Goal: Information Seeking & Learning: Learn about a topic

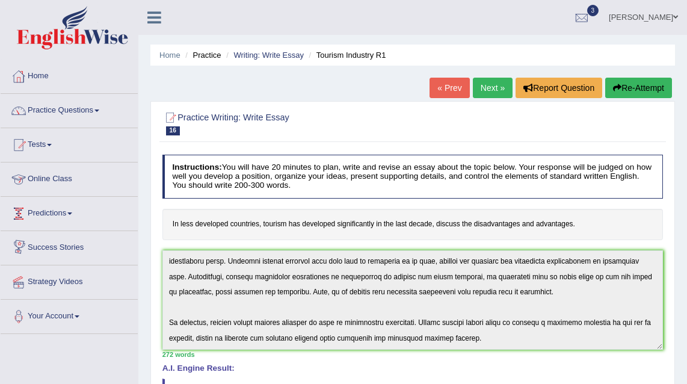
click at [60, 214] on link "Predictions" at bounding box center [69, 212] width 137 height 30
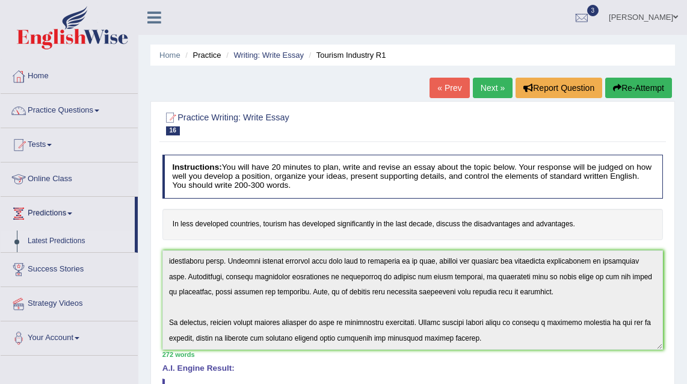
click at [61, 239] on link "Latest Predictions" at bounding box center [78, 241] width 112 height 22
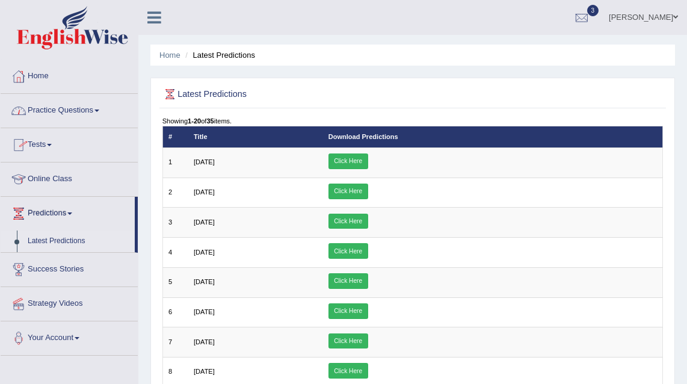
click at [47, 142] on link "Tests" at bounding box center [69, 143] width 137 height 30
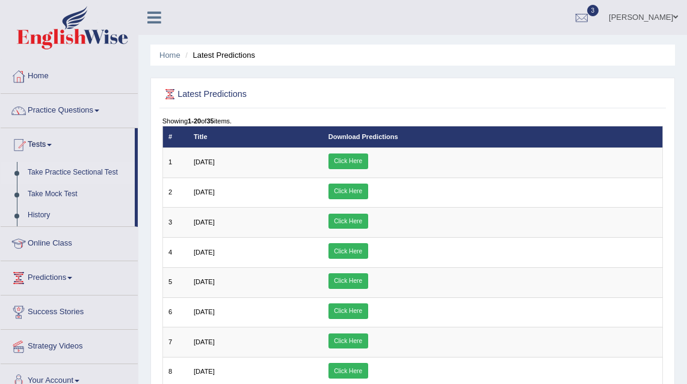
click at [63, 171] on link "Take Practice Sectional Test" at bounding box center [78, 173] width 112 height 22
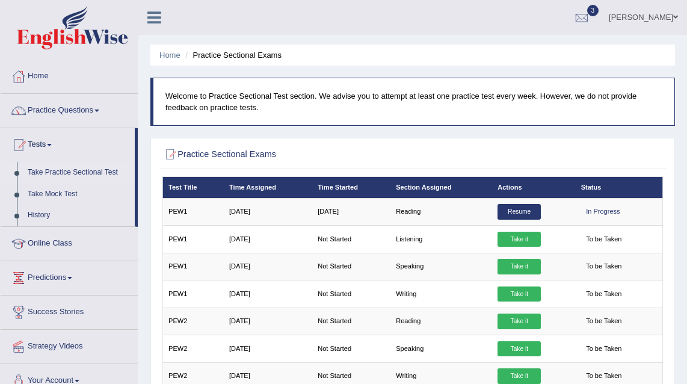
click at [80, 171] on link "Take Practice Sectional Test" at bounding box center [78, 173] width 112 height 22
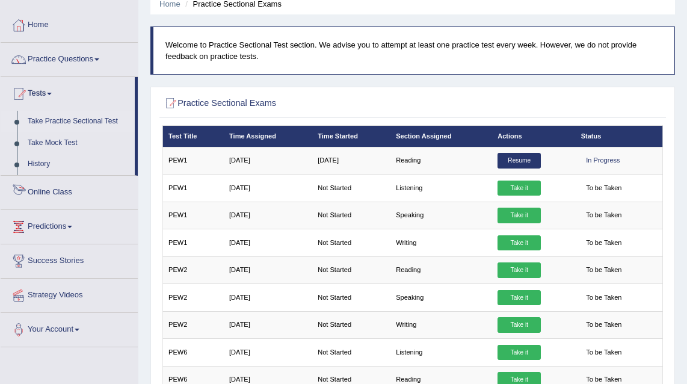
scroll to position [36, 0]
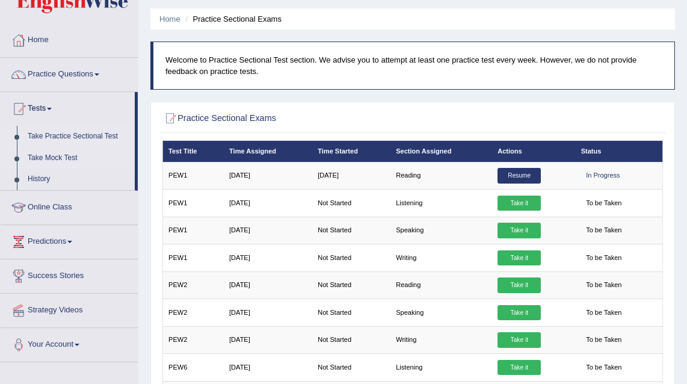
click at [67, 156] on link "Take Mock Test" at bounding box center [78, 158] width 112 height 22
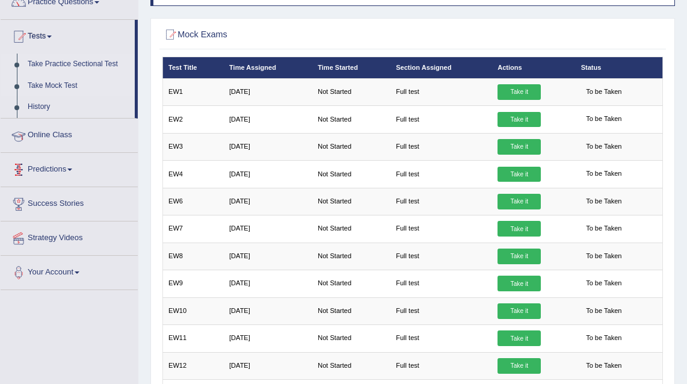
scroll to position [2, 0]
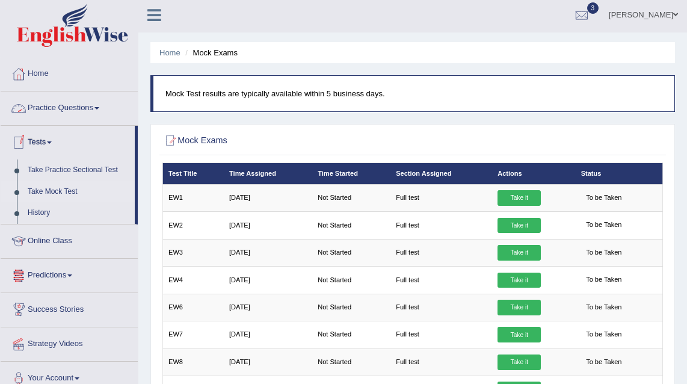
click at [72, 110] on link "Practice Questions" at bounding box center [69, 106] width 137 height 30
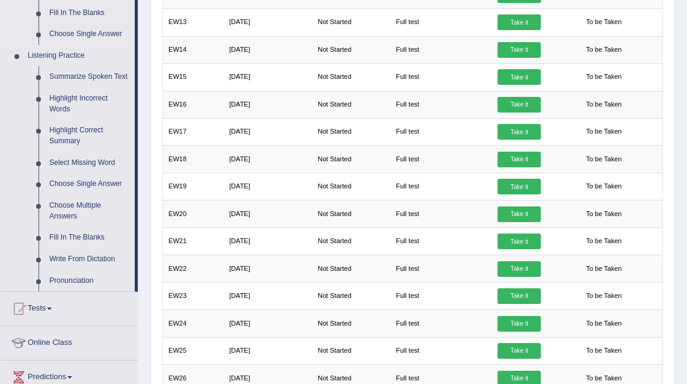
scroll to position [461, 0]
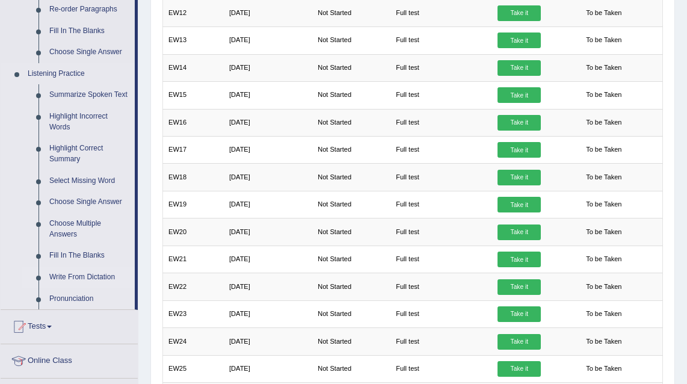
click at [98, 288] on link "Write From Dictation" at bounding box center [89, 278] width 91 height 22
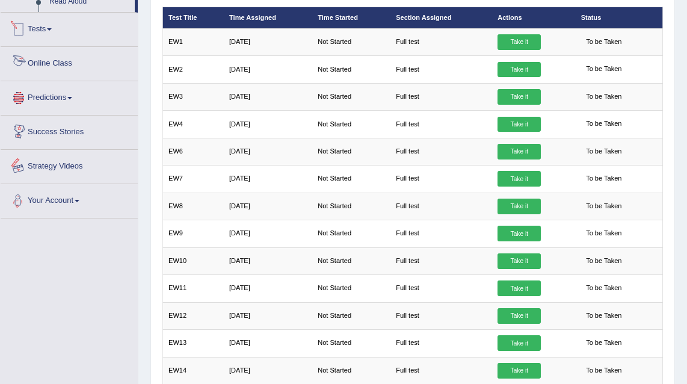
scroll to position [186, 0]
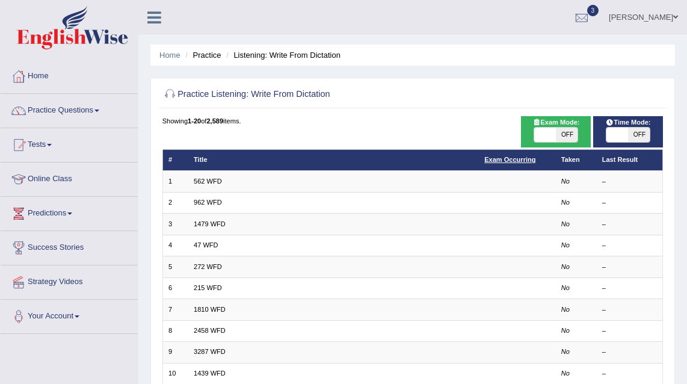
click at [527, 161] on link "Exam Occurring" at bounding box center [509, 159] width 51 height 7
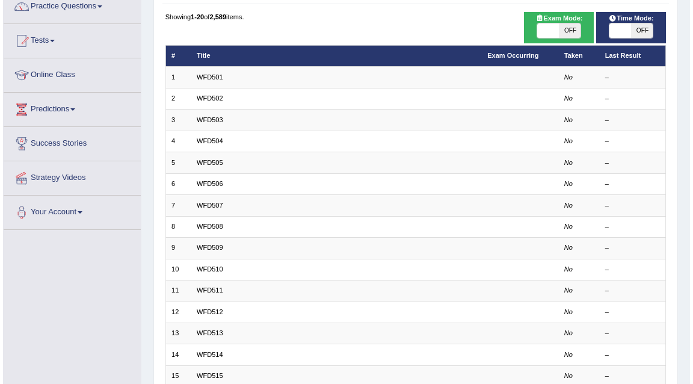
scroll to position [78, 0]
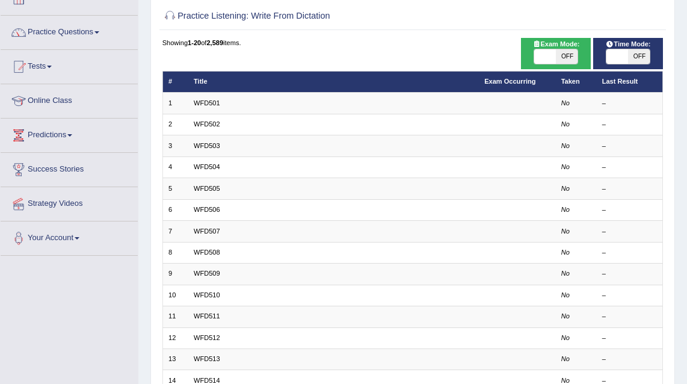
click at [572, 61] on span "OFF" at bounding box center [567, 56] width 22 height 14
checkbox input "true"
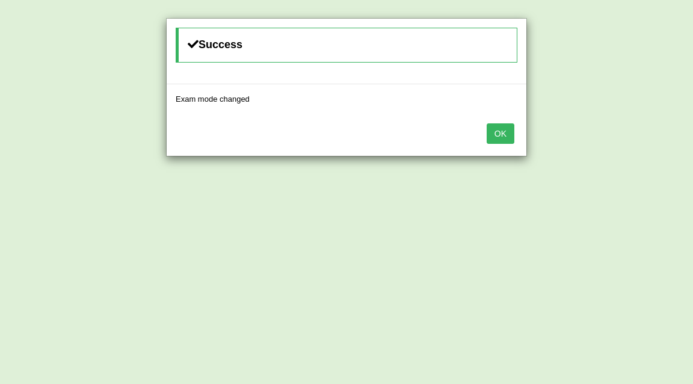
click at [510, 134] on button "OK" at bounding box center [501, 133] width 28 height 20
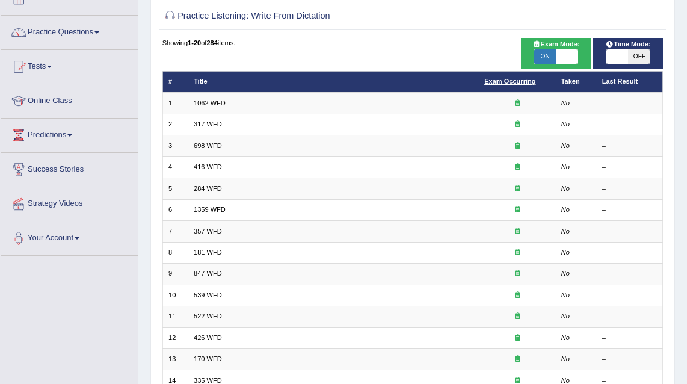
click at [517, 78] on link "Exam Occurring" at bounding box center [509, 81] width 51 height 7
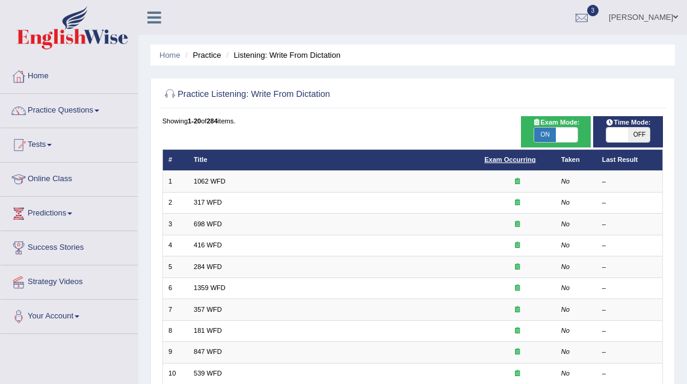
click at [514, 161] on link "Exam Occurring" at bounding box center [509, 159] width 51 height 7
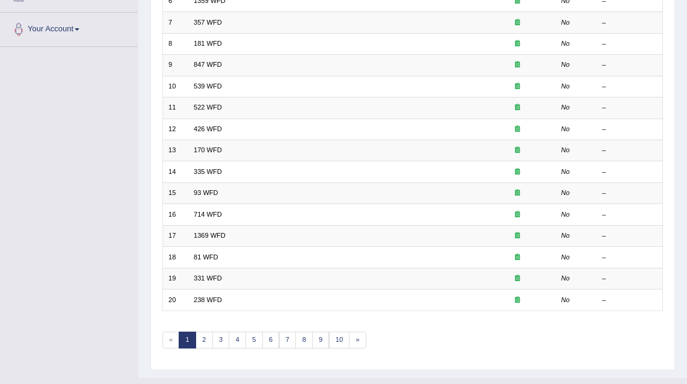
scroll to position [306, 0]
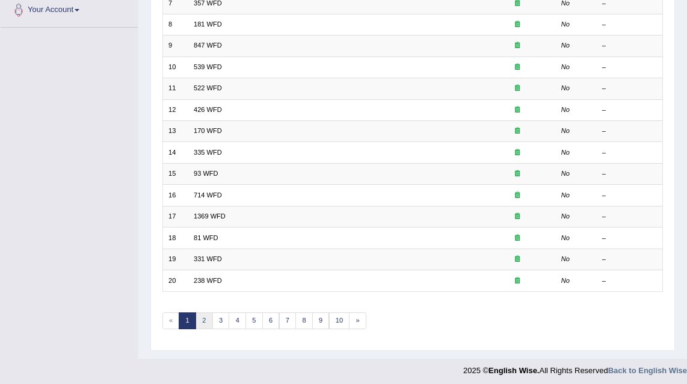
click at [204, 317] on link "2" at bounding box center [204, 320] width 17 height 17
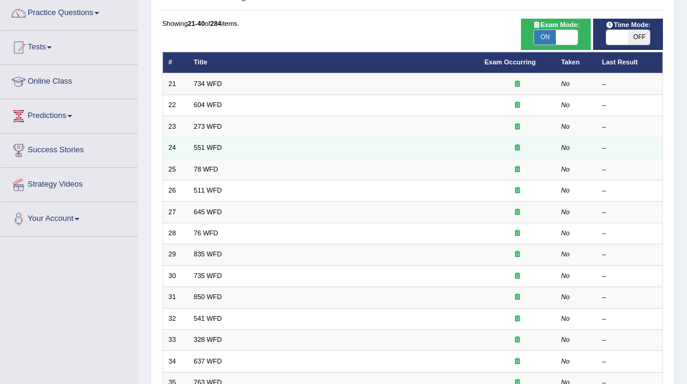
scroll to position [57, 0]
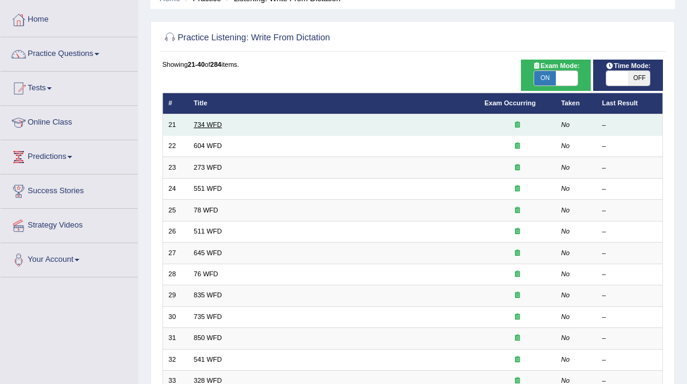
click at [205, 123] on link "734 WFD" at bounding box center [208, 124] width 28 height 7
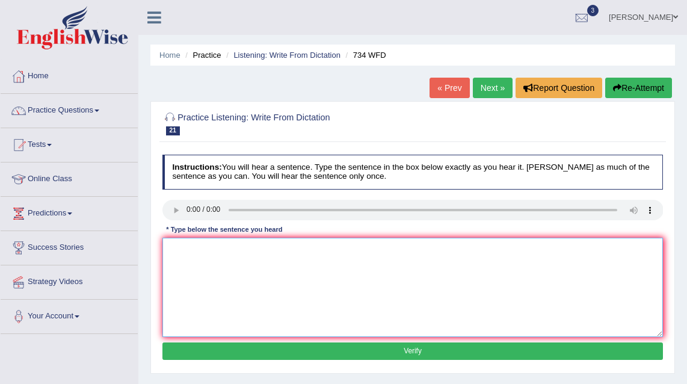
click at [205, 279] on textarea at bounding box center [412, 287] width 501 height 99
type textarea "The garden behind the university is open to public in the summer [PERSON_NAME]."
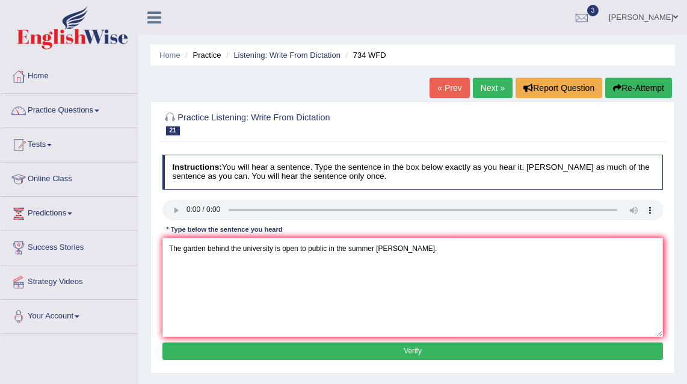
click at [433, 354] on button "Verify" at bounding box center [412, 350] width 501 height 17
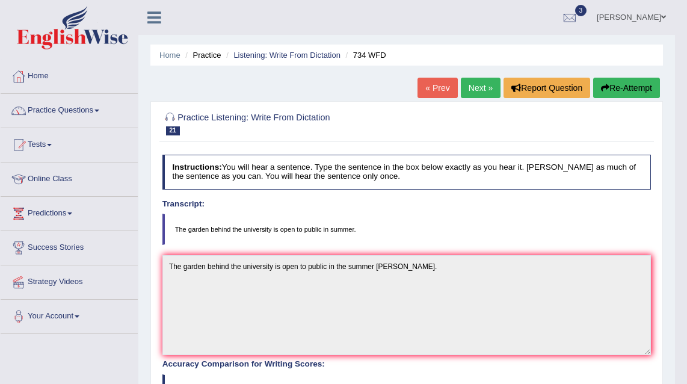
click at [466, 90] on link "Next »" at bounding box center [481, 88] width 40 height 20
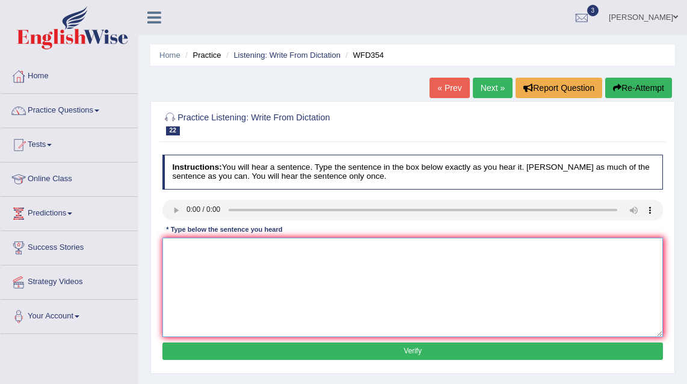
click at [212, 249] on textarea at bounding box center [412, 287] width 501 height 99
type textarea "n"
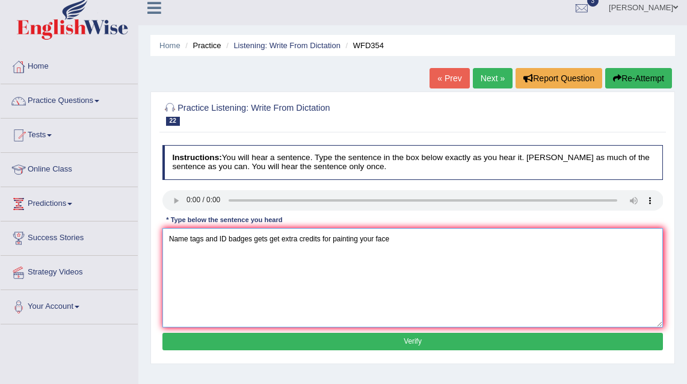
scroll to position [15, 0]
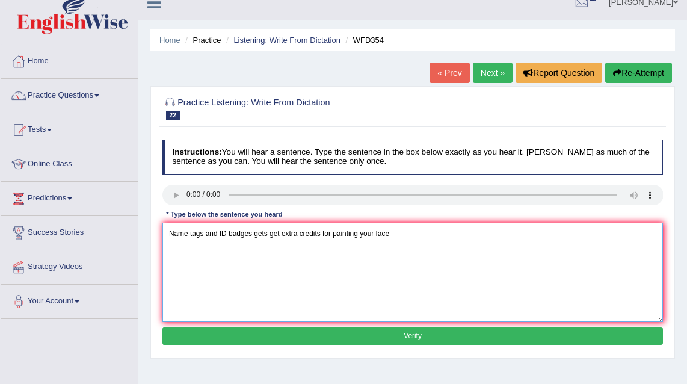
type textarea "Name tags and ID badges gets get extra credits for painting your face"
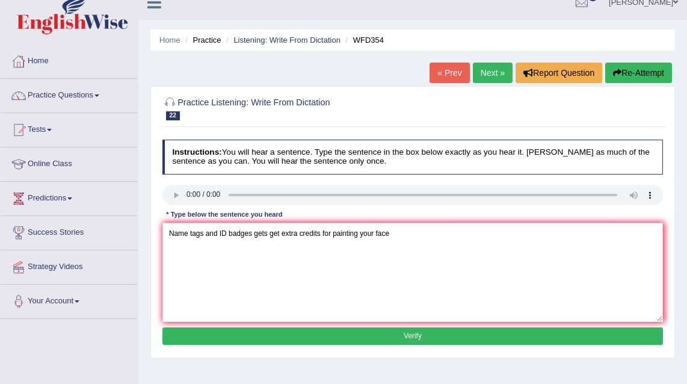
click at [317, 338] on button "Verify" at bounding box center [412, 335] width 501 height 17
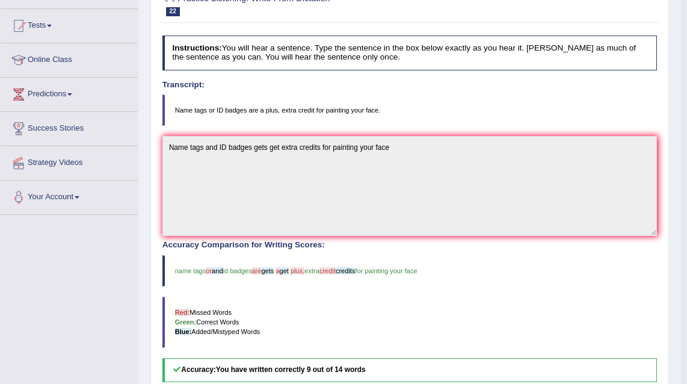
scroll to position [30, 0]
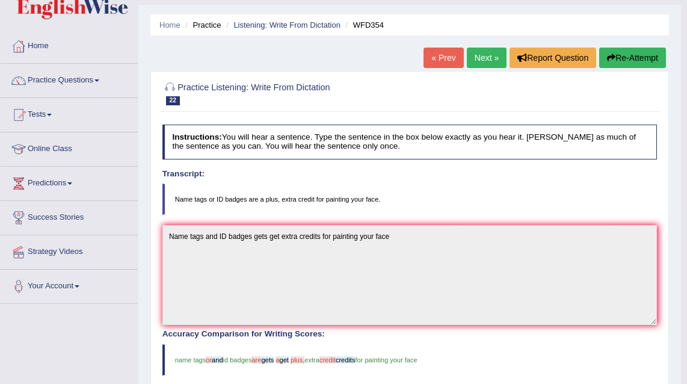
click at [487, 63] on link "Next »" at bounding box center [487, 58] width 40 height 20
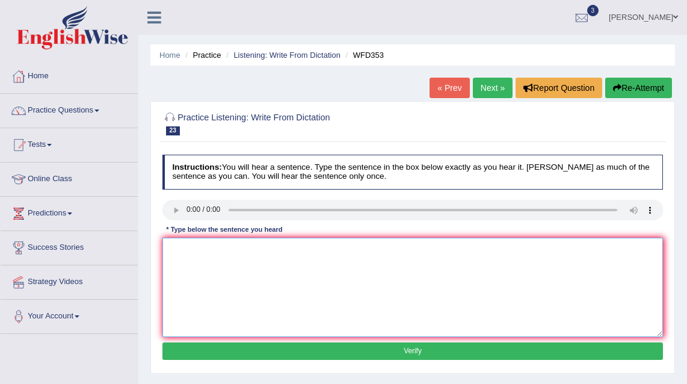
click at [369, 289] on textarea at bounding box center [412, 287] width 501 height 99
type textarea "You can contact all your tutors by mail email."
click at [337, 355] on button "Verify" at bounding box center [412, 350] width 501 height 17
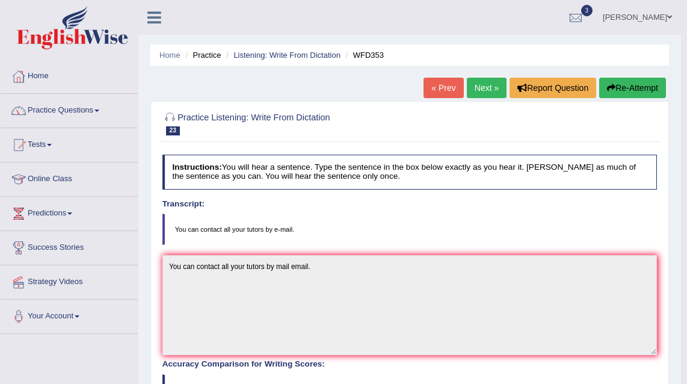
click at [485, 88] on link "Next »" at bounding box center [487, 88] width 40 height 20
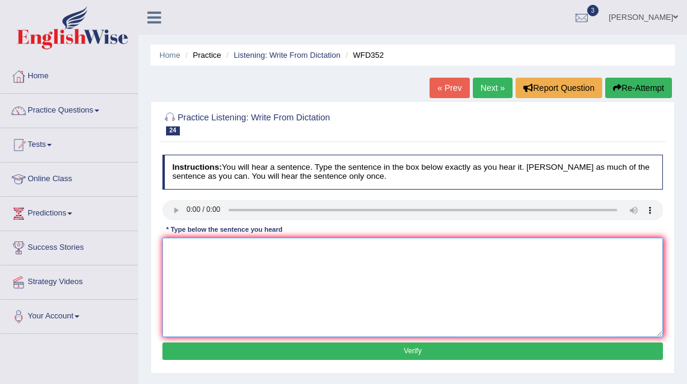
click at [215, 256] on textarea at bounding box center [412, 287] width 501 height 99
type textarea "When launching a product, research and marketing is very vital."
click at [301, 351] on button "Verify" at bounding box center [412, 350] width 501 height 17
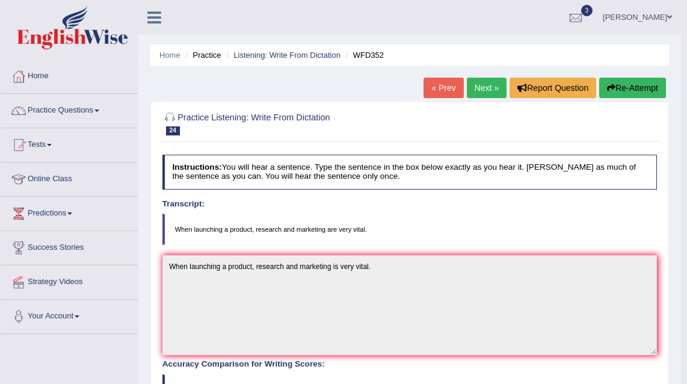
click at [478, 82] on link "Next »" at bounding box center [487, 88] width 40 height 20
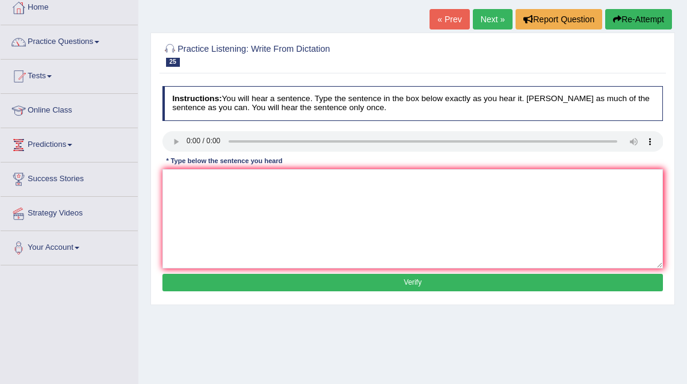
scroll to position [64, 0]
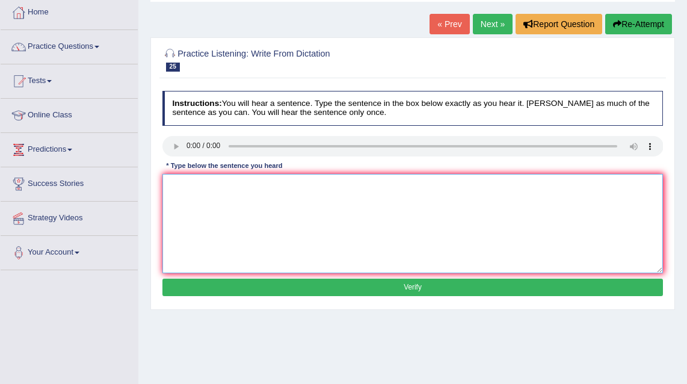
click at [265, 194] on textarea at bounding box center [412, 223] width 501 height 99
drag, startPoint x: 204, startPoint y: 186, endPoint x: 208, endPoint y: 193, distance: 7.3
click at [205, 186] on textarea "This papae challaenges the precious acceptyred theories." at bounding box center [412, 223] width 501 height 99
click at [245, 188] on textarea "This papar challaenges the precious acceptyred theories." at bounding box center [412, 223] width 501 height 99
type textarea "This paparthe precious acceptyred theories."
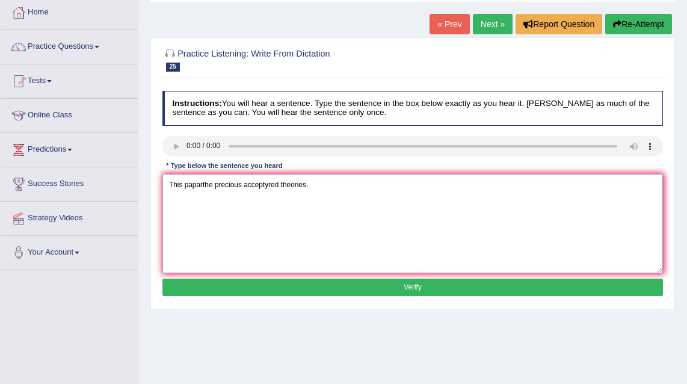
drag, startPoint x: 322, startPoint y: 185, endPoint x: 167, endPoint y: 180, distance: 154.7
click at [167, 180] on textarea "This paparthe precious acceptyred theories." at bounding box center [412, 223] width 501 height 99
type textarea "Y"
click at [279, 186] on textarea "This paper challenges the previous accepted theories." at bounding box center [412, 223] width 501 height 99
type textarea "This paper challenges the previous previously accepted theories."
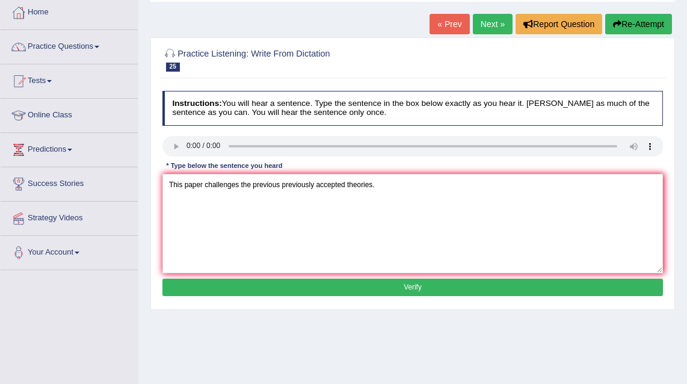
click at [362, 291] on button "Verify" at bounding box center [412, 287] width 501 height 17
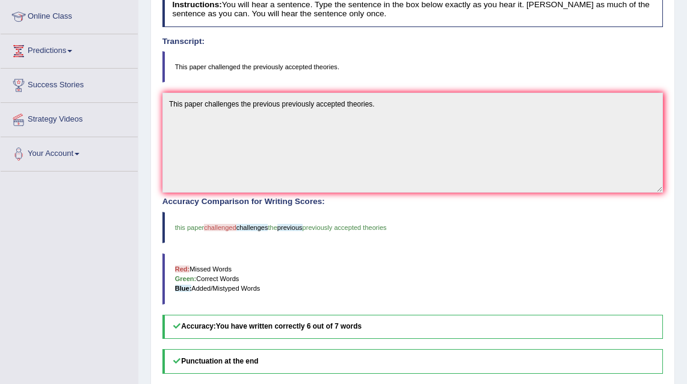
scroll to position [66, 0]
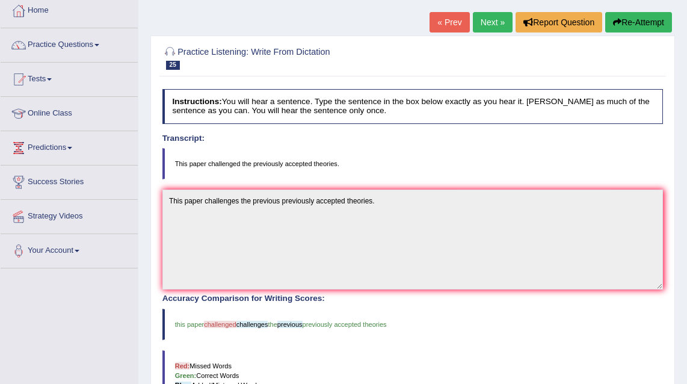
click at [486, 28] on link "Next »" at bounding box center [493, 22] width 40 height 20
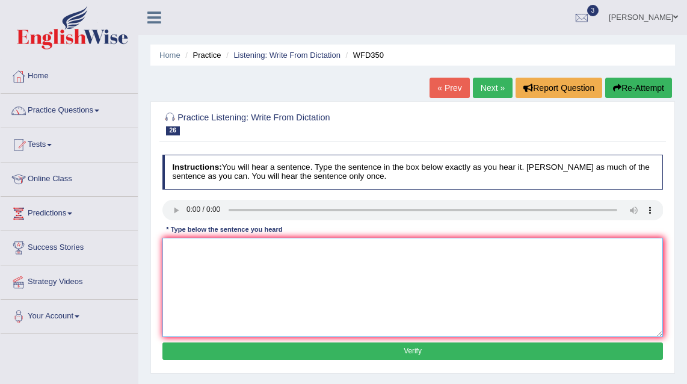
click at [206, 273] on textarea at bounding box center [412, 287] width 501 height 99
type textarea "t"
click at [320, 252] on textarea "Try to work with each other to build monolathic statues." at bounding box center [412, 287] width 501 height 99
type textarea "Try to work with each other to build the monolathic monalethic statues."
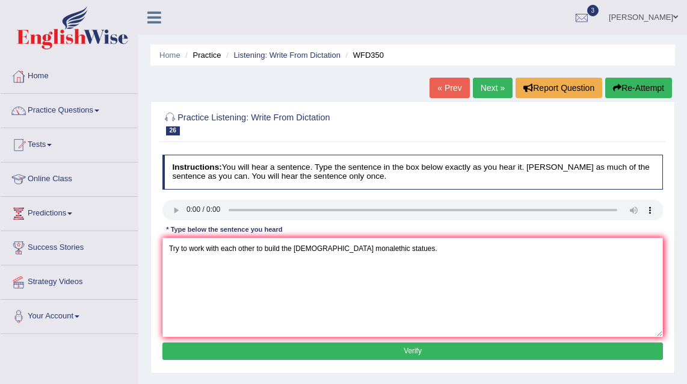
click at [364, 353] on button "Verify" at bounding box center [412, 350] width 501 height 17
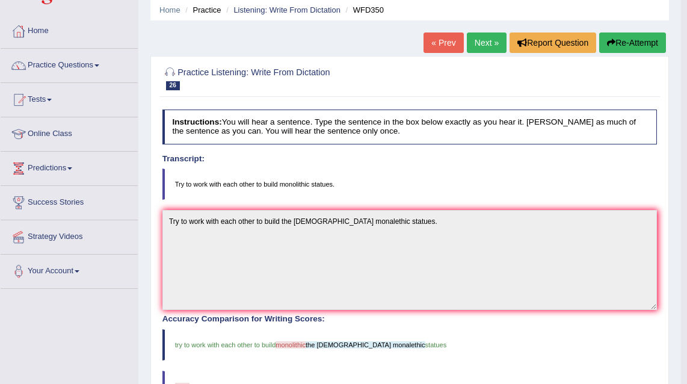
scroll to position [37, 0]
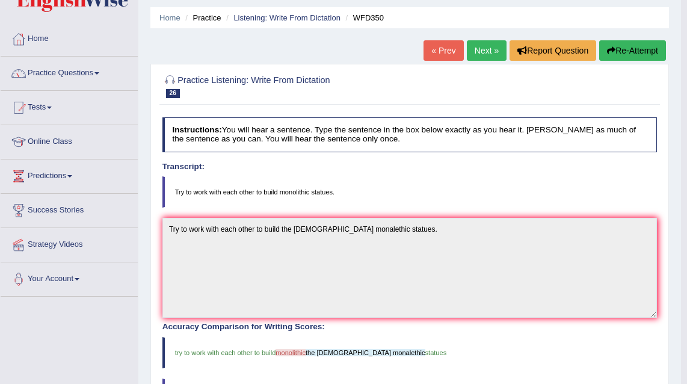
click at [473, 51] on link "Next »" at bounding box center [487, 50] width 40 height 20
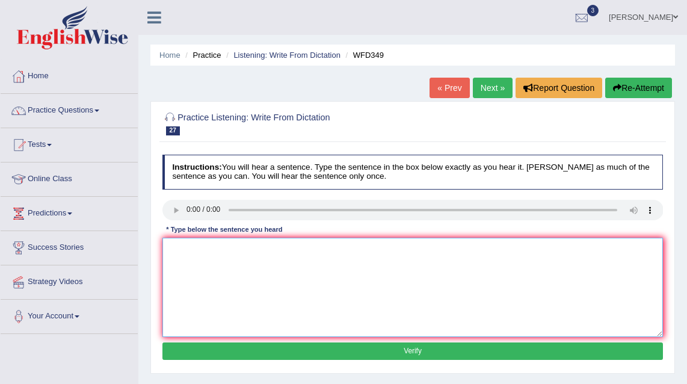
click at [227, 252] on textarea at bounding box center [412, 287] width 501 height 99
type textarea "He was not the only one to call for legal reforms in the 16th century."
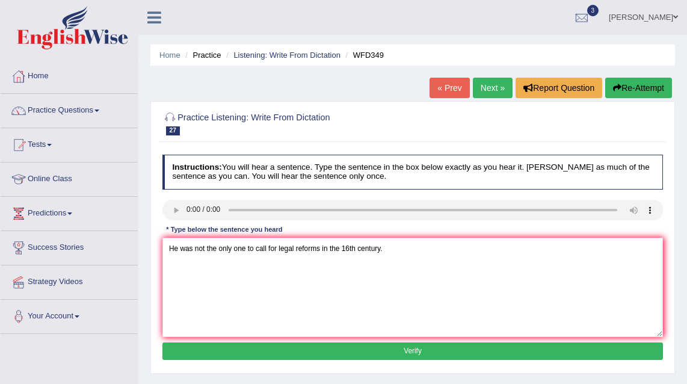
click at [398, 351] on button "Verify" at bounding box center [412, 350] width 501 height 17
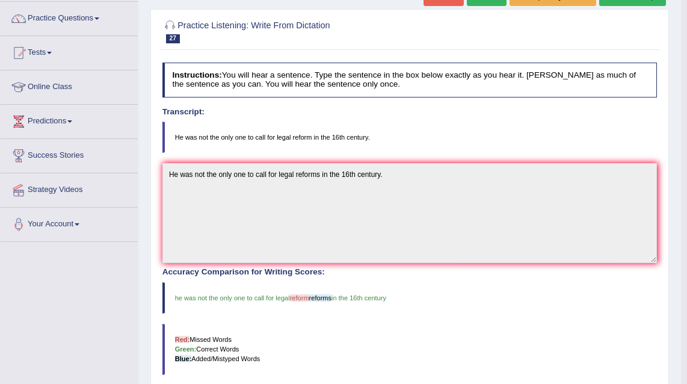
scroll to position [61, 0]
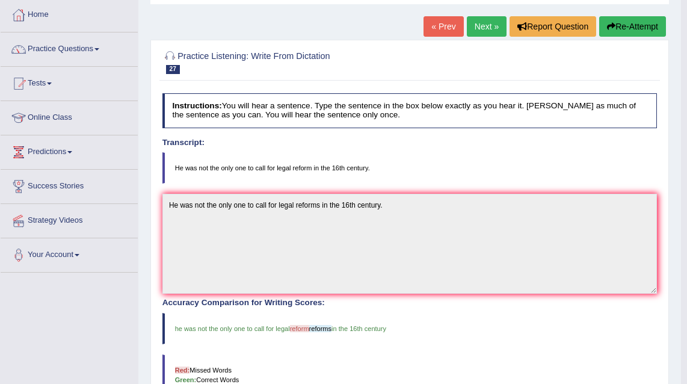
click at [471, 23] on link "Next »" at bounding box center [487, 26] width 40 height 20
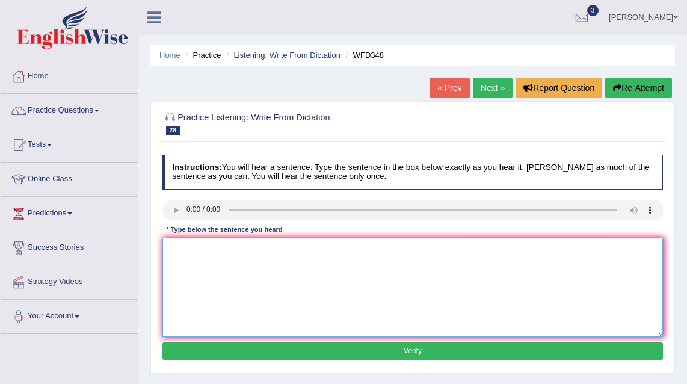
click at [215, 254] on textarea at bounding box center [412, 287] width 501 height 99
click at [230, 251] on textarea "Clinical practices fro nurse will prepare them for future work." at bounding box center [412, 287] width 501 height 99
click at [253, 248] on textarea "Clinical practices for nurse will prepare them for future work." at bounding box center [412, 287] width 501 height 99
type textarea "Clinical practices for nurses will prepare them for future work."
click at [439, 358] on button "Verify" at bounding box center [412, 350] width 501 height 17
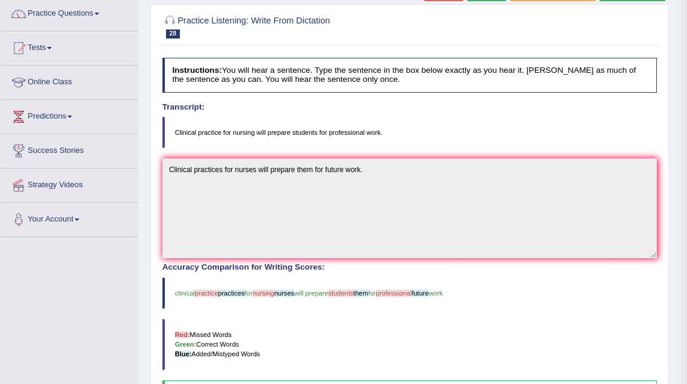
scroll to position [61, 0]
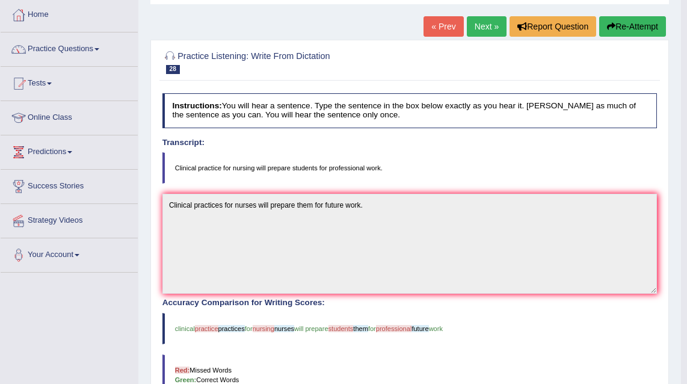
click at [479, 26] on link "Next »" at bounding box center [487, 26] width 40 height 20
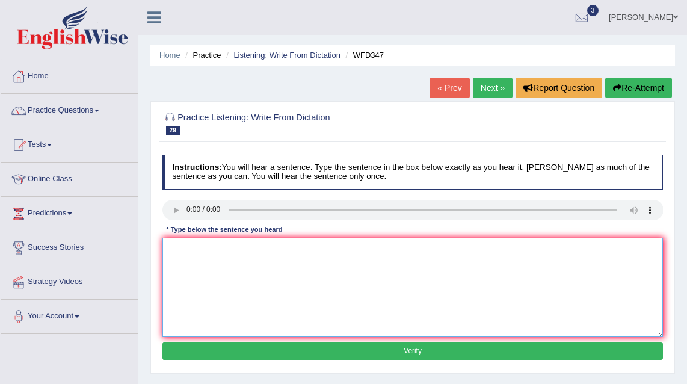
click at [195, 261] on textarea at bounding box center [412, 287] width 501 height 99
type textarea "The following economic lecture will be canceled."
click at [428, 355] on button "Verify" at bounding box center [412, 350] width 501 height 17
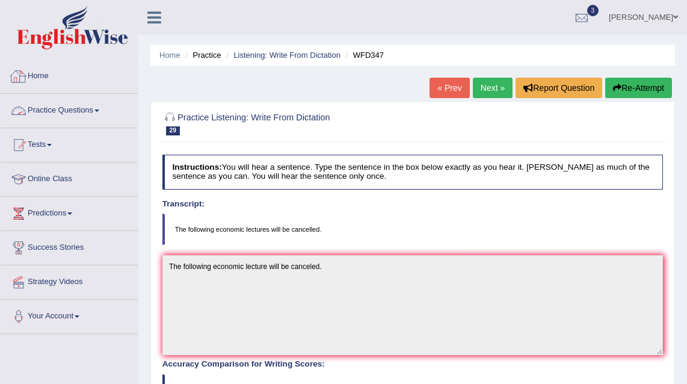
click at [49, 105] on link "Practice Questions" at bounding box center [69, 109] width 137 height 30
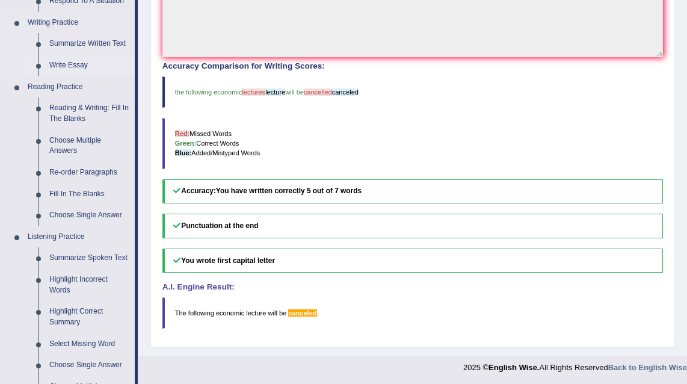
scroll to position [291, 0]
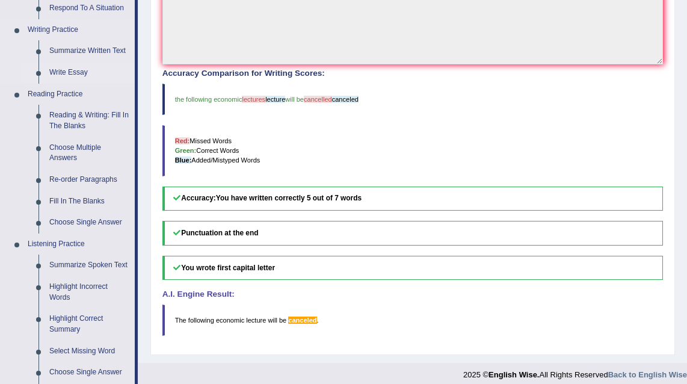
click at [73, 75] on link "Write Essay" at bounding box center [89, 73] width 91 height 22
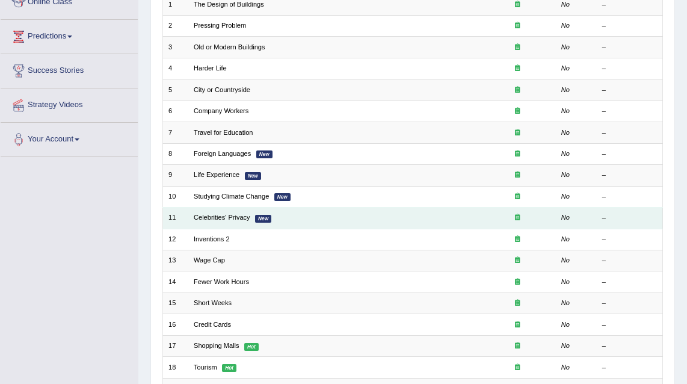
scroll to position [78, 0]
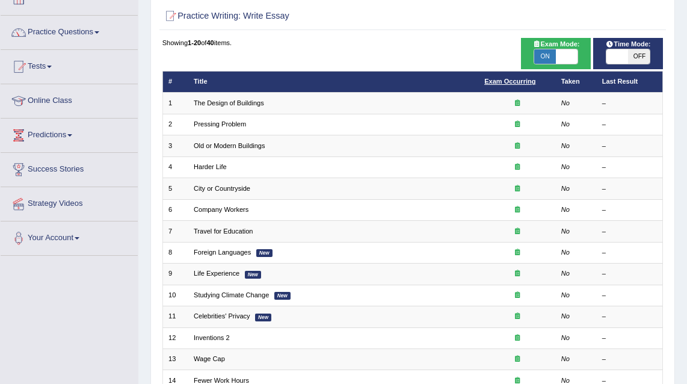
click at [526, 81] on link "Exam Occurring" at bounding box center [509, 81] width 51 height 7
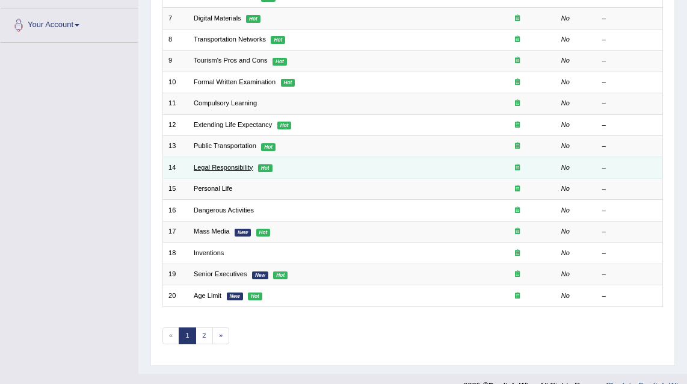
scroll to position [273, 0]
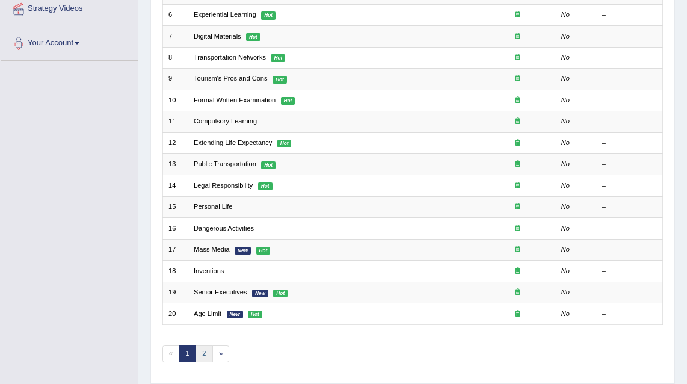
click at [201, 347] on link "2" at bounding box center [204, 353] width 17 height 17
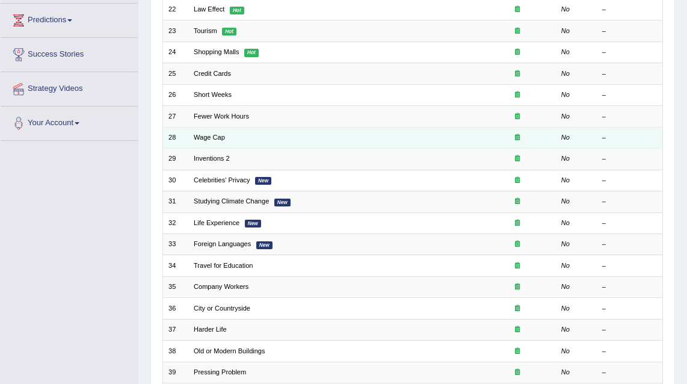
scroll to position [306, 0]
